Goal: Task Accomplishment & Management: Manage account settings

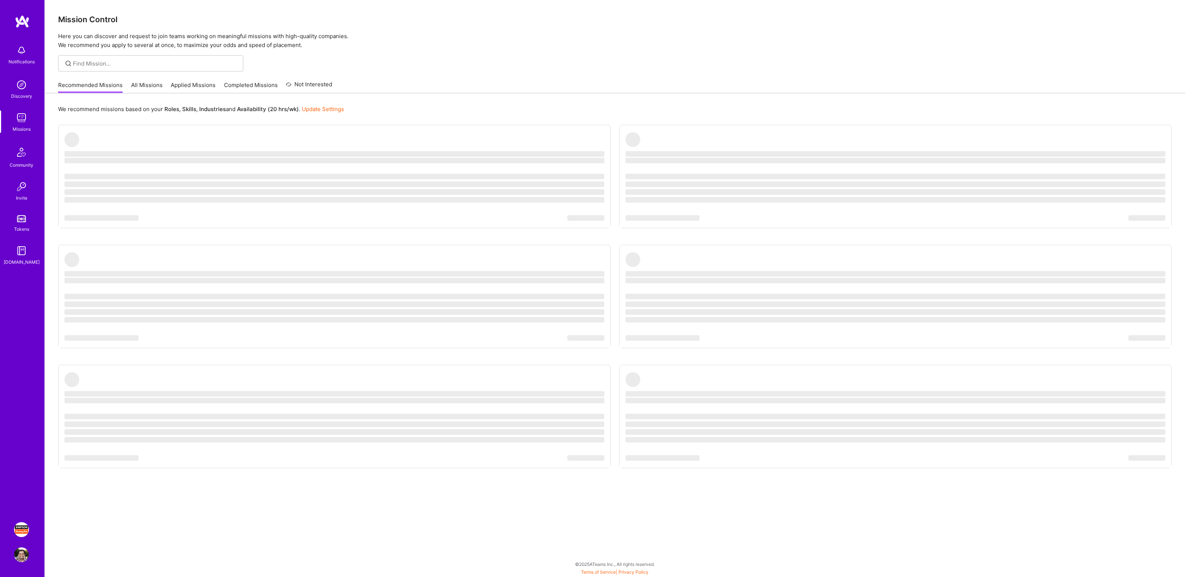
click at [601, 217] on ul "‌ ‌ ‌ ‌ ‌ ‌ ‌ ‌ ‌ ‌ ‌ ‌ ‌ ‌ ‌ ‌ ‌ ‌ ‌ ‌ ‌ ‌ ‌ ‌ ‌ ‌ ‌ ‌ ‌ ‌ ‌ ‌ ‌ ‌ ‌ ‌ ‌ ‌ ‌ ‌…" at bounding box center [614, 312] width 1113 height 374
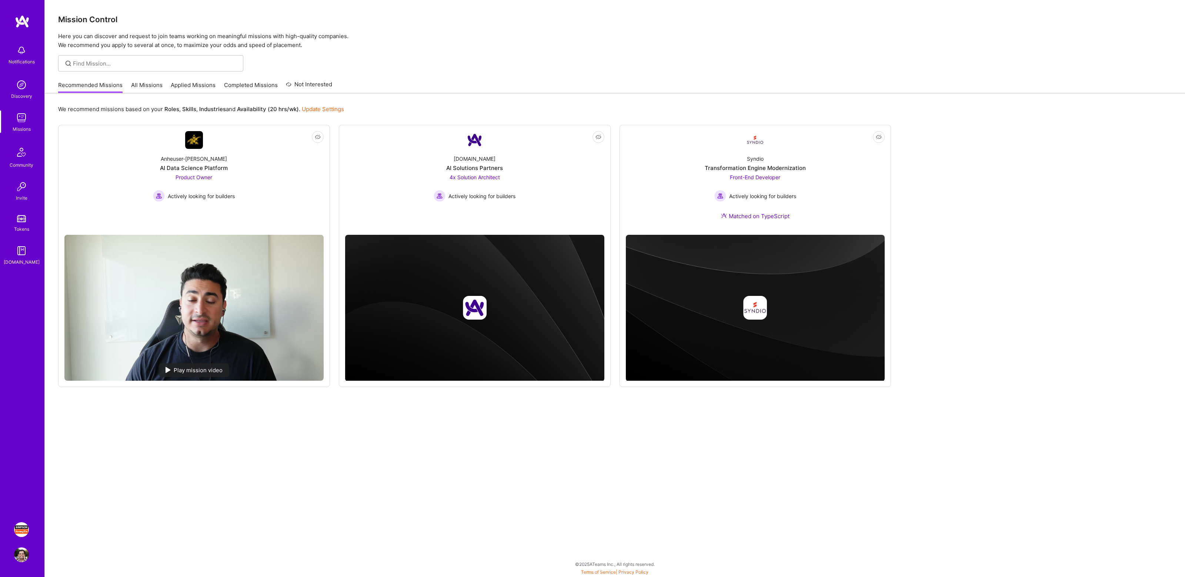
click at [20, 531] on img at bounding box center [21, 529] width 15 height 15
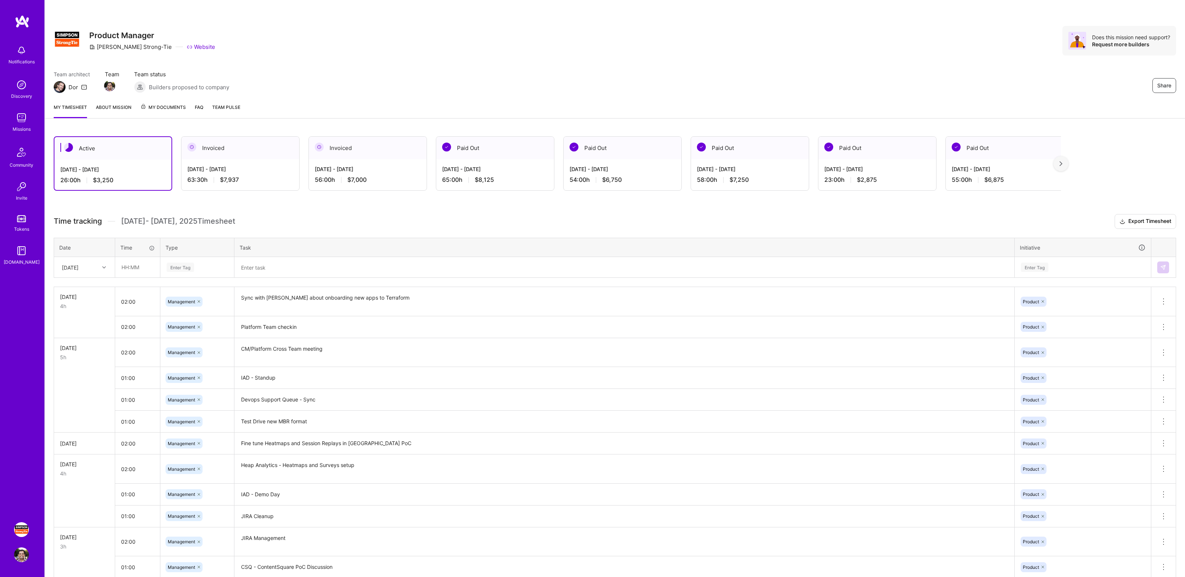
click at [340, 217] on h3 "Time tracking [DATE] - [DATE] Timesheet Export Timesheet" at bounding box center [615, 221] width 1122 height 15
click at [311, 204] on div "Active [DATE] - [DATE] 26:00 h $3,250 Invoiced [DATE] - [DATE] 63:30 h $7,937 I…" at bounding box center [615, 464] width 1140 height 674
click at [287, 203] on div "Active [DATE] - [DATE] 26:00 h $3,250 Invoiced [DATE] - [DATE] 63:30 h $7,937 I…" at bounding box center [615, 464] width 1140 height 674
drag, startPoint x: 291, startPoint y: 202, endPoint x: 319, endPoint y: 203, distance: 28.1
click at [295, 203] on div "Active [DATE] - [DATE] 26:00 h $3,250 Invoiced [DATE] - [DATE] 63:30 h $7,937 I…" at bounding box center [615, 464] width 1140 height 674
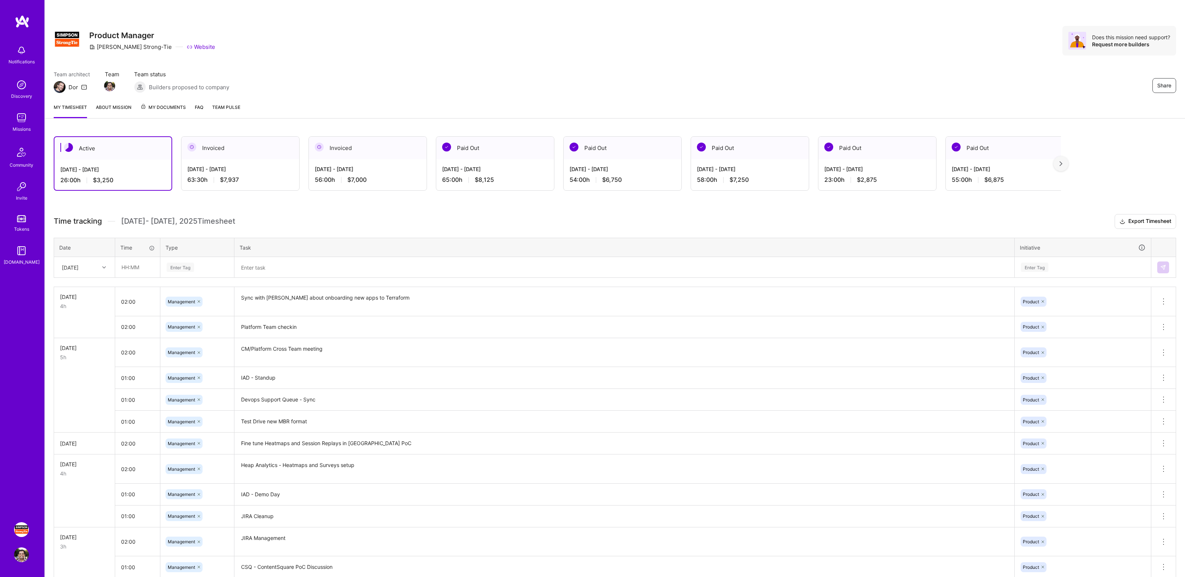
click at [321, 201] on div "Active [DATE] - [DATE] 26:00 h $3,250 Invoiced [DATE] - [DATE] 63:30 h $7,937 I…" at bounding box center [615, 464] width 1140 height 674
click at [293, 204] on div "Active [DATE] - [DATE] 26:00 h $3,250 Invoiced [DATE] - [DATE] 63:30 h $7,937 I…" at bounding box center [615, 464] width 1140 height 674
click at [1019, 74] on div "Team architect Dor Team Team status Builders proposed to company Share" at bounding box center [615, 81] width 1122 height 23
